Goal: Download file/media

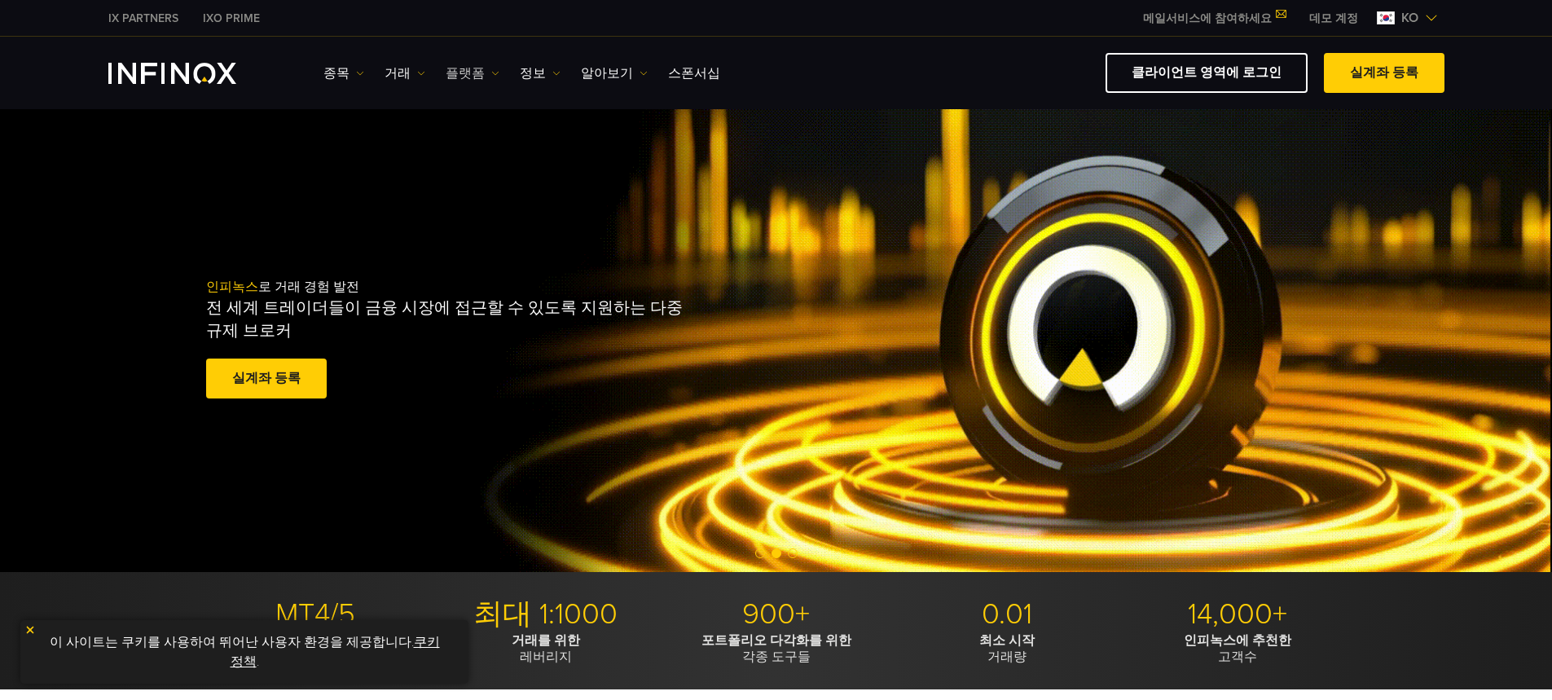
click at [491, 74] on img at bounding box center [495, 73] width 8 height 8
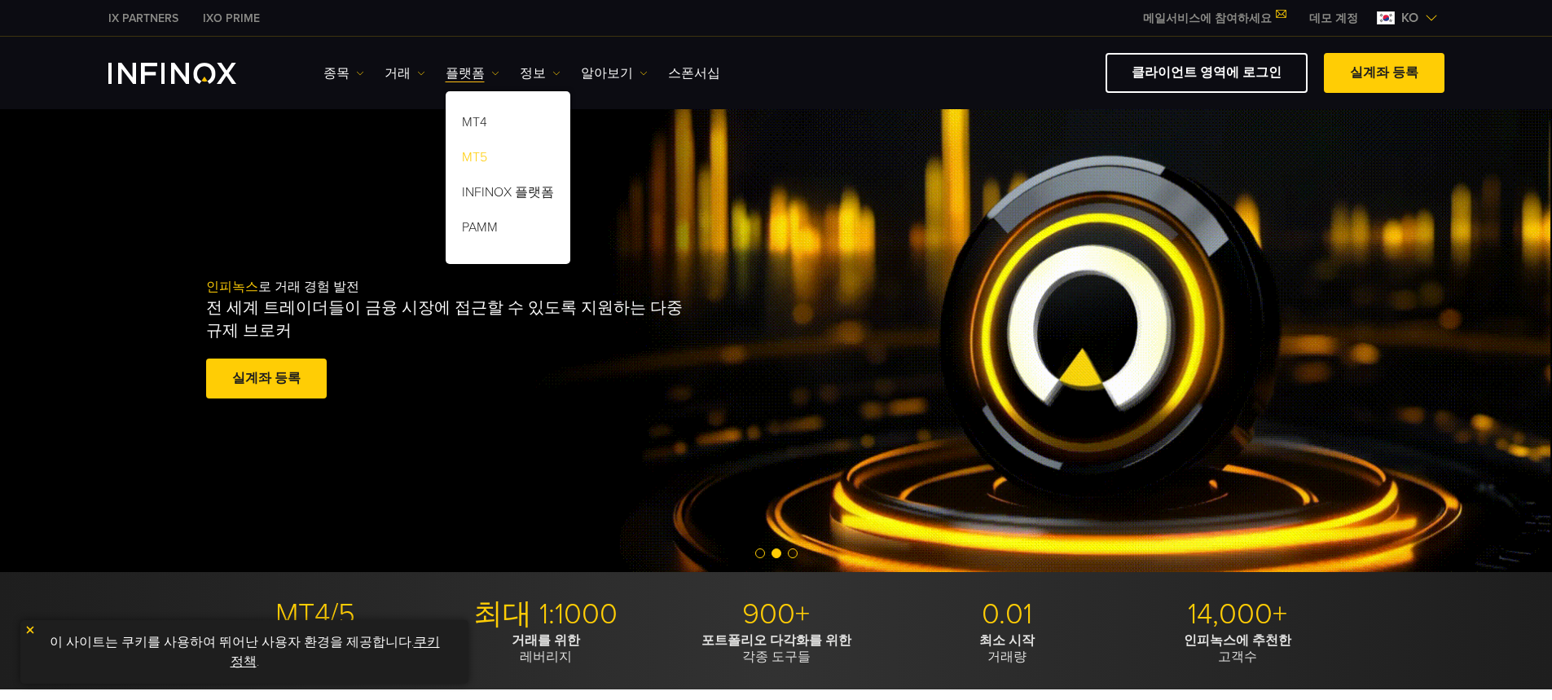
click at [482, 154] on link "MT5" at bounding box center [508, 160] width 125 height 35
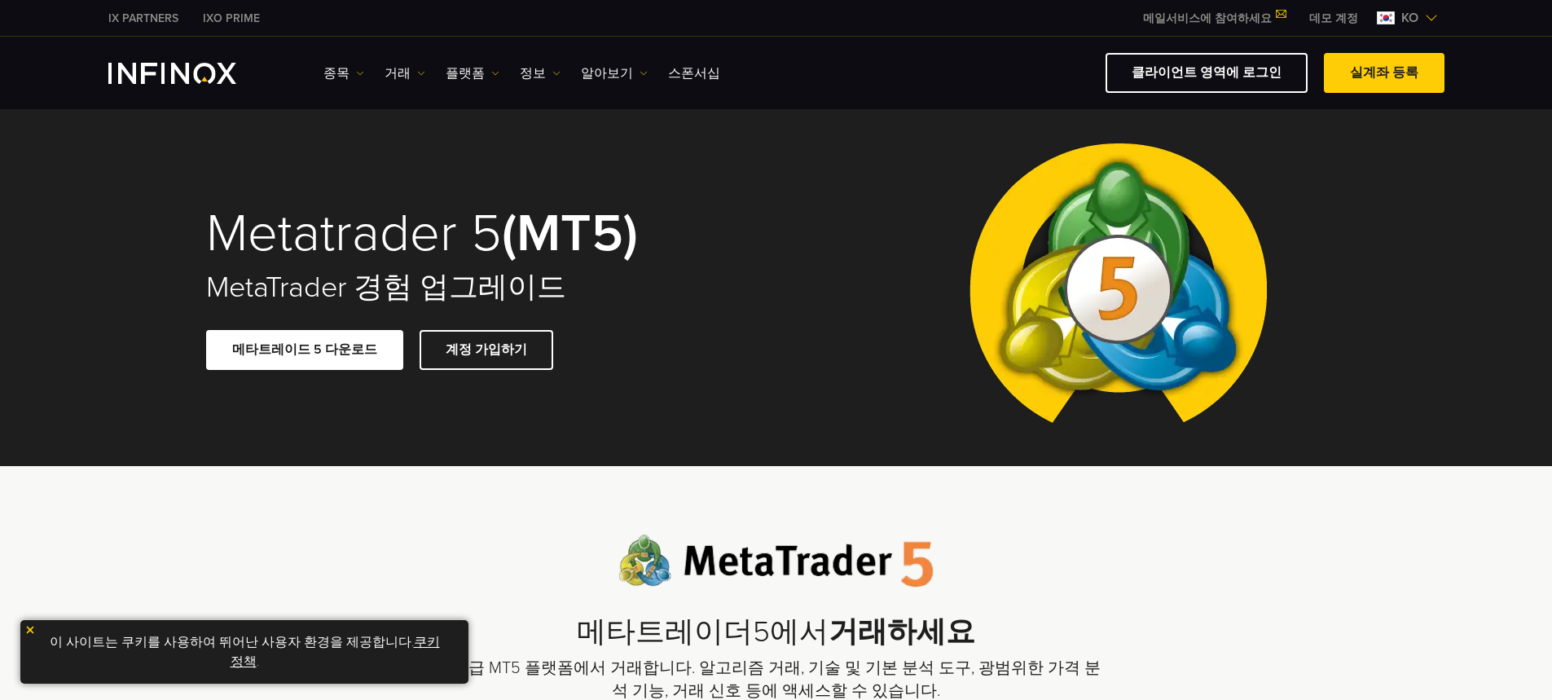
click at [338, 352] on link "메타트레이드 5 다운로드" at bounding box center [304, 350] width 197 height 40
